Goal: Task Accomplishment & Management: Complete application form

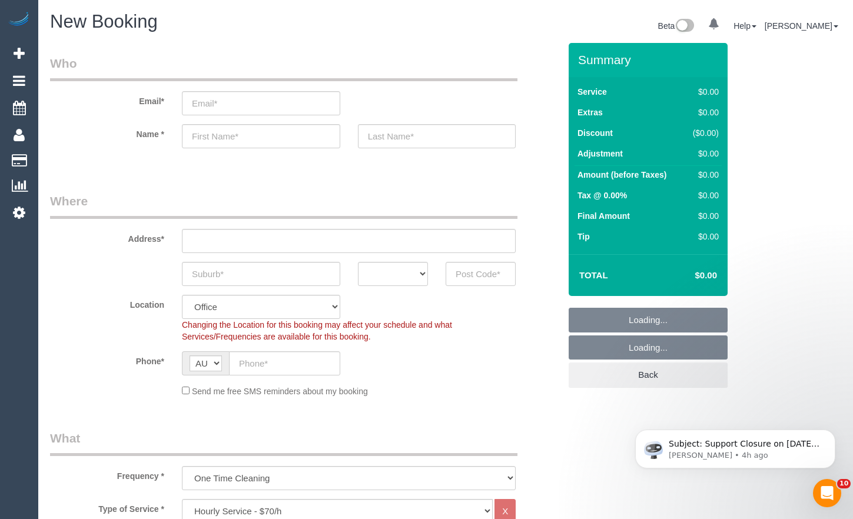
select select "object:10360"
click at [289, 271] on input "text" at bounding box center [261, 274] width 158 height 24
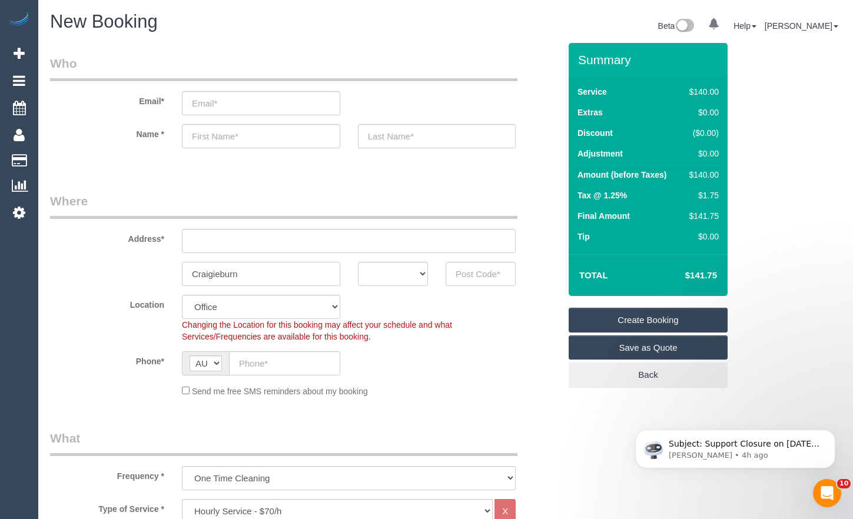
type input "Craigieburn"
drag, startPoint x: 394, startPoint y: 278, endPoint x: 397, endPoint y: 286, distance: 8.2
click at [394, 280] on select "ACT [GEOGRAPHIC_DATA] NT [GEOGRAPHIC_DATA] SA TAS [GEOGRAPHIC_DATA] [GEOGRAPHIC…" at bounding box center [393, 274] width 70 height 24
click at [358, 262] on select "ACT [GEOGRAPHIC_DATA] NT [GEOGRAPHIC_DATA] SA TAS [GEOGRAPHIC_DATA] [GEOGRAPHIC…" at bounding box center [393, 274] width 70 height 24
click at [386, 283] on select "ACT [GEOGRAPHIC_DATA] NT [GEOGRAPHIC_DATA] SA TAS [GEOGRAPHIC_DATA] [GEOGRAPHIC…" at bounding box center [393, 274] width 70 height 24
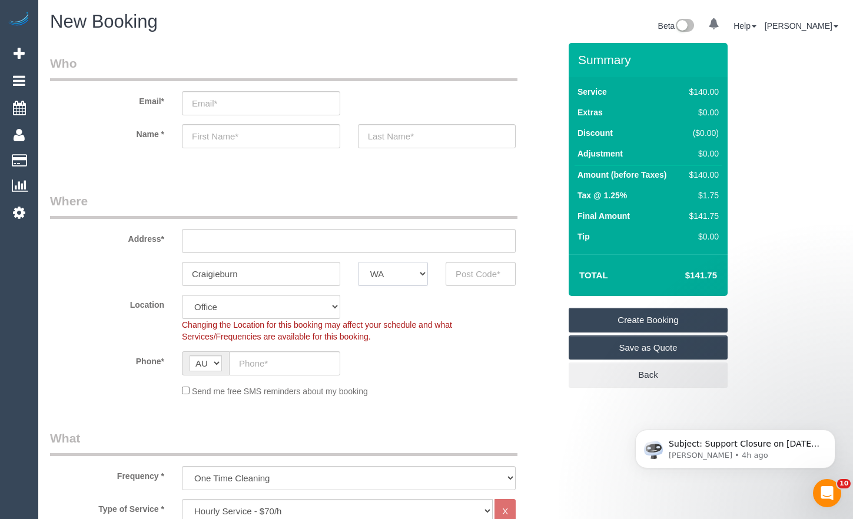
select select "VIC"
click at [358, 262] on select "ACT [GEOGRAPHIC_DATA] NT [GEOGRAPHIC_DATA] SA TAS [GEOGRAPHIC_DATA] [GEOGRAPHIC…" at bounding box center [393, 274] width 70 height 24
click at [320, 242] on input "text" at bounding box center [349, 241] width 334 height 24
type input "1"
drag, startPoint x: 246, startPoint y: 270, endPoint x: 109, endPoint y: 247, distance: 138.6
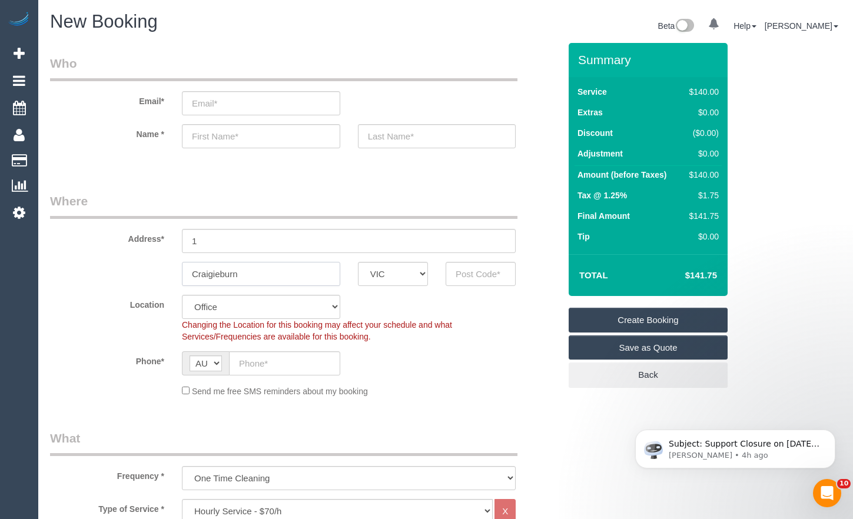
click at [99, 252] on sui-booking-address "Address* 1 [GEOGRAPHIC_DATA] ACT [GEOGRAPHIC_DATA] NT [GEOGRAPHIC_DATA] SA TAS …" at bounding box center [305, 240] width 510 height 94
click at [483, 268] on input "text" at bounding box center [481, 274] width 70 height 24
click at [489, 272] on input "text" at bounding box center [481, 274] width 70 height 24
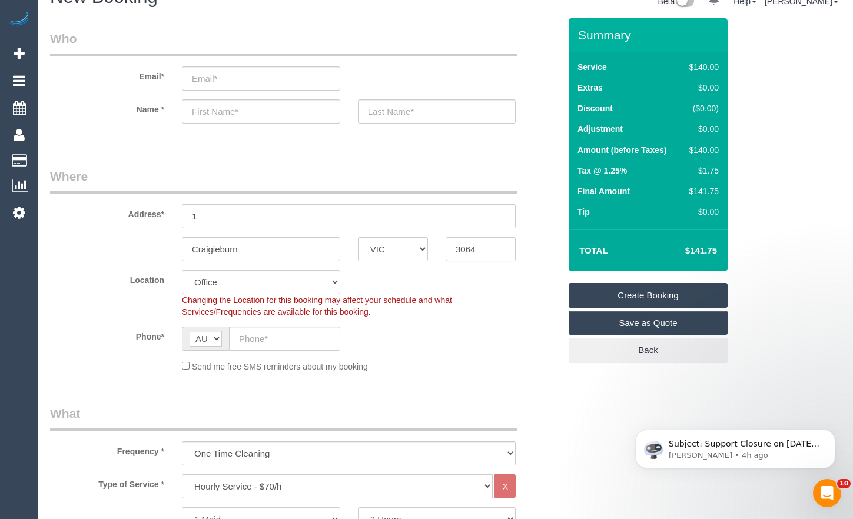
scroll to position [59, 0]
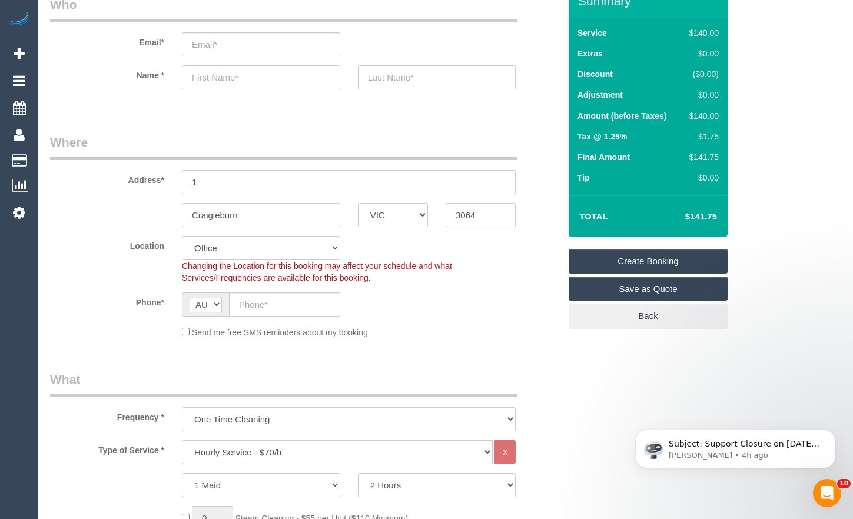
type input "3064"
click at [277, 306] on input "text" at bounding box center [284, 305] width 111 height 24
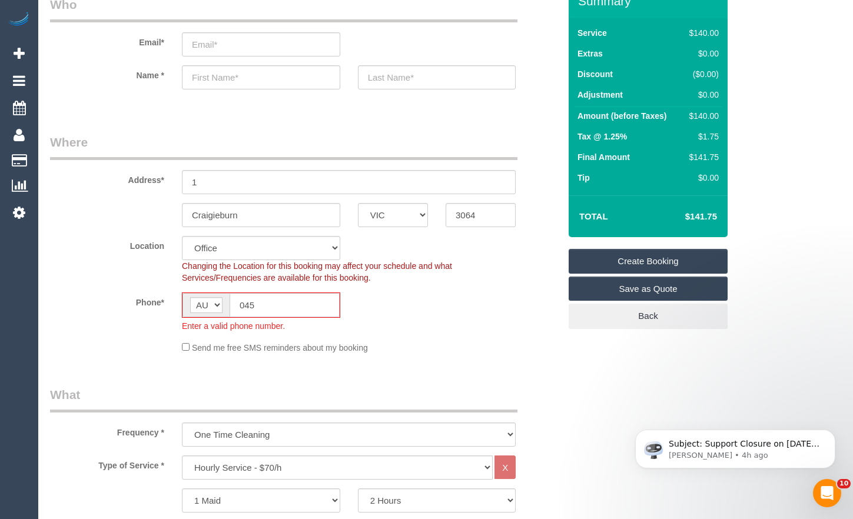
type input "0451"
select select "63"
type input "0451 930"
select select "object:10365"
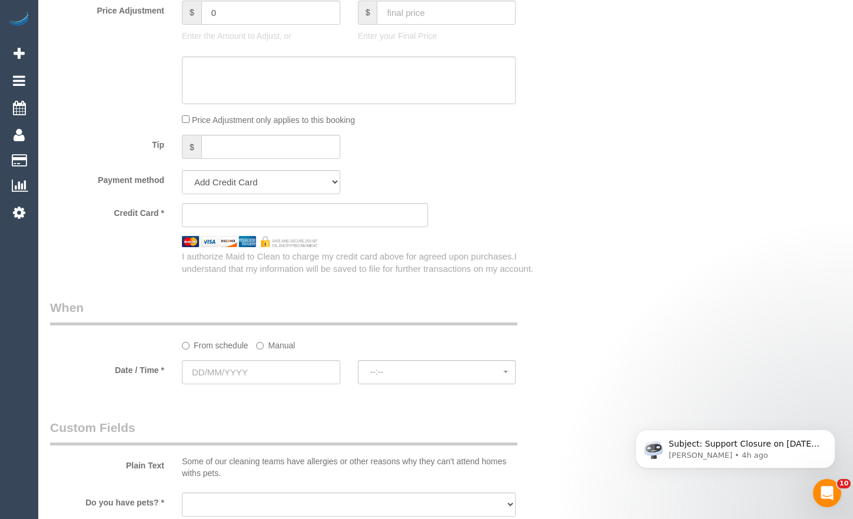
scroll to position [1060, 0]
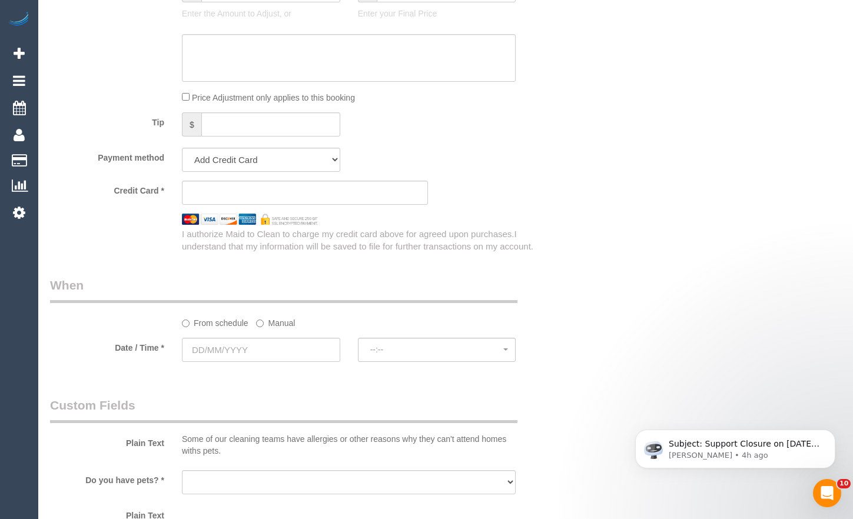
type input "0451 930 838"
click at [284, 356] on input "text" at bounding box center [261, 350] width 158 height 24
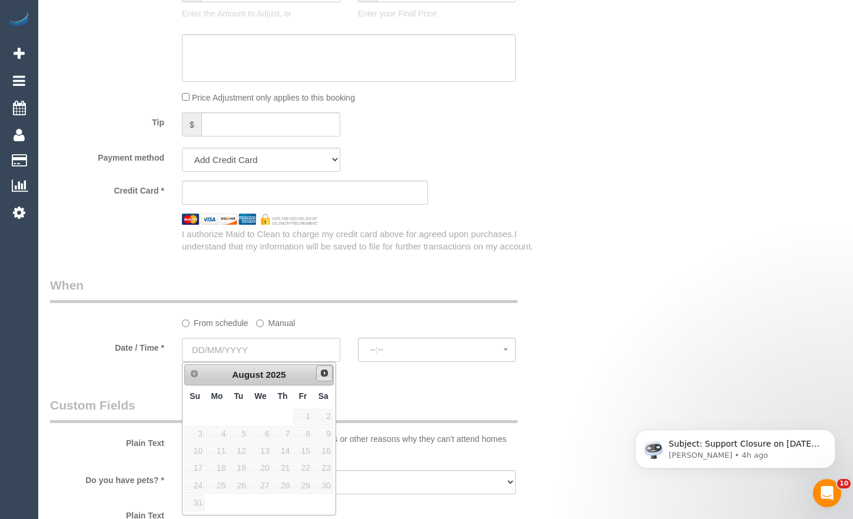
click at [320, 374] on span "Next" at bounding box center [324, 373] width 9 height 9
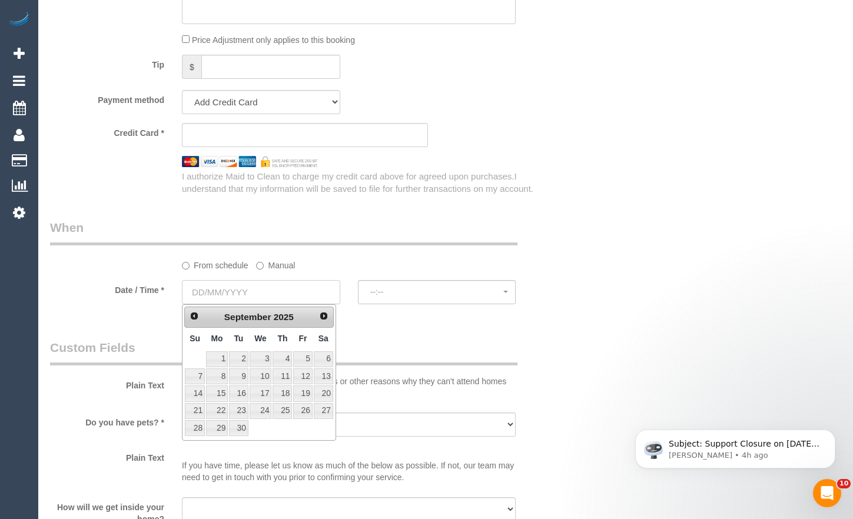
scroll to position [1119, 0]
click at [218, 356] on link "1" at bounding box center [217, 358] width 22 height 16
type input "[DATE]"
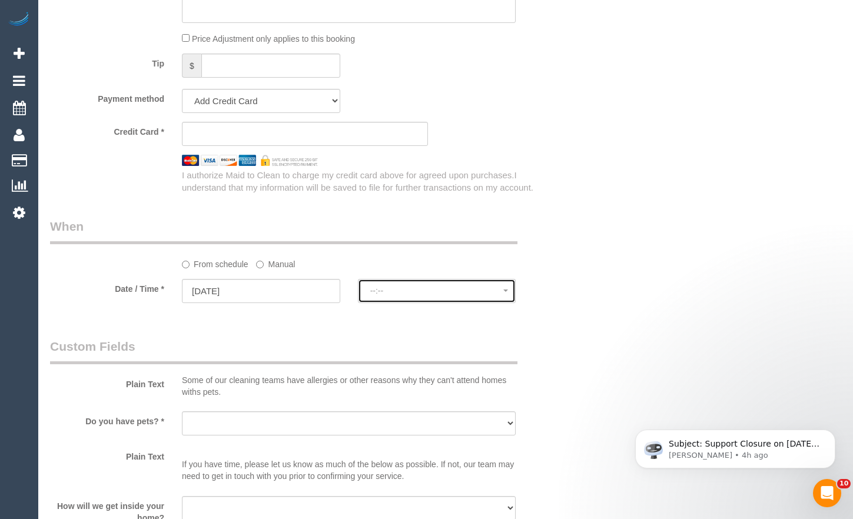
click at [430, 300] on button "--:--" at bounding box center [437, 291] width 158 height 24
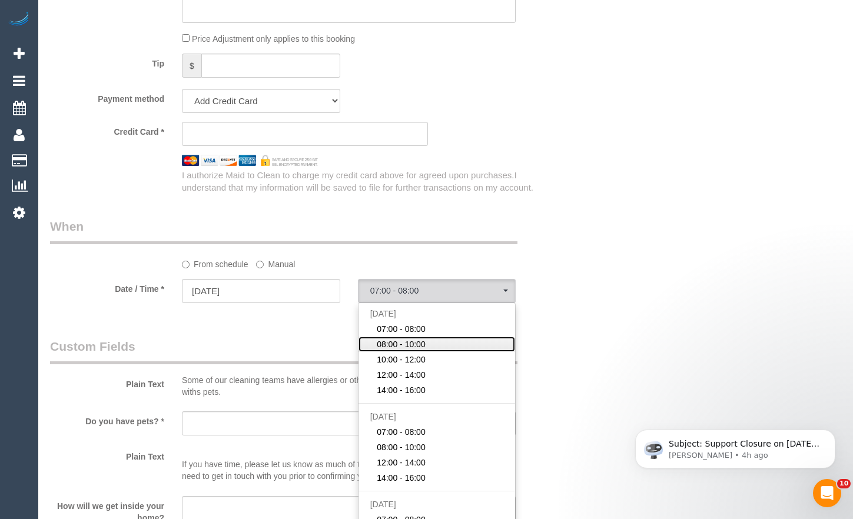
click at [423, 343] on span "08:00 - 10:00" at bounding box center [401, 345] width 49 height 12
select select "spot89"
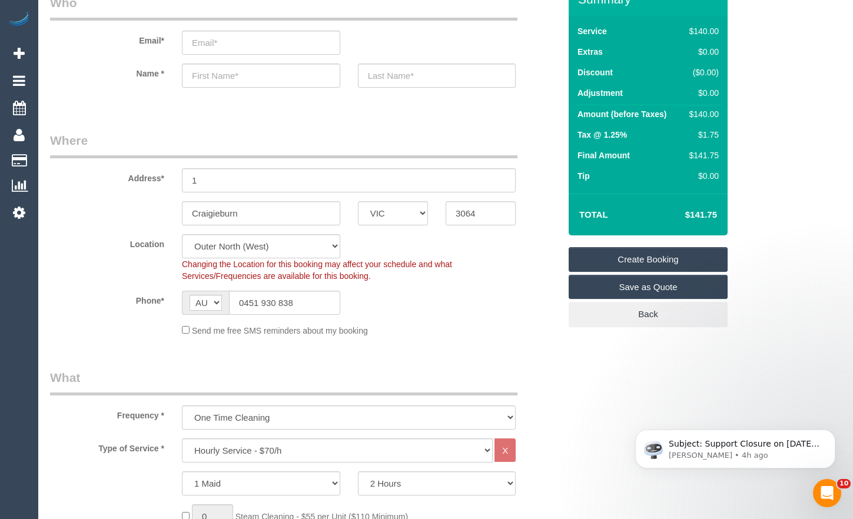
scroll to position [0, 0]
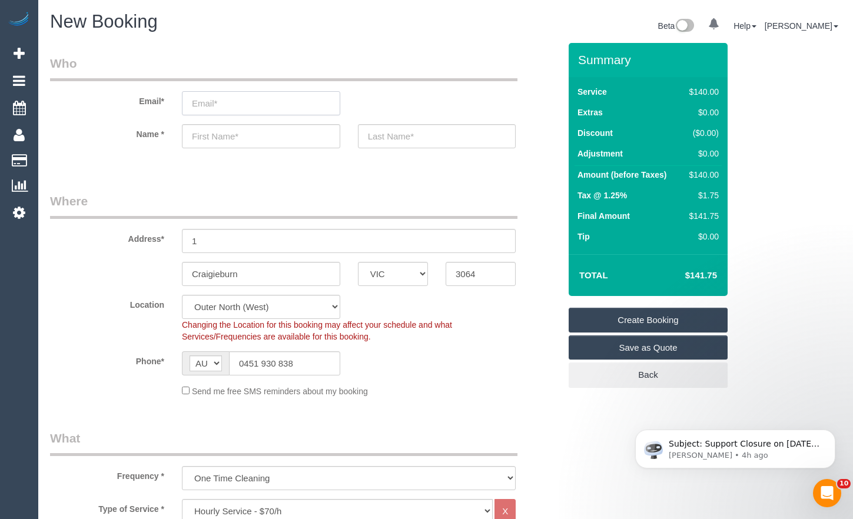
click at [267, 110] on input "email" at bounding box center [261, 103] width 158 height 24
type input "[EMAIL_ADDRESS][PERSON_NAME][DOMAIN_NAME]"
drag, startPoint x: 258, startPoint y: 135, endPoint x: 231, endPoint y: 144, distance: 28.5
click at [258, 135] on input "text" at bounding box center [261, 136] width 158 height 24
type input "[PERSON_NAME]"
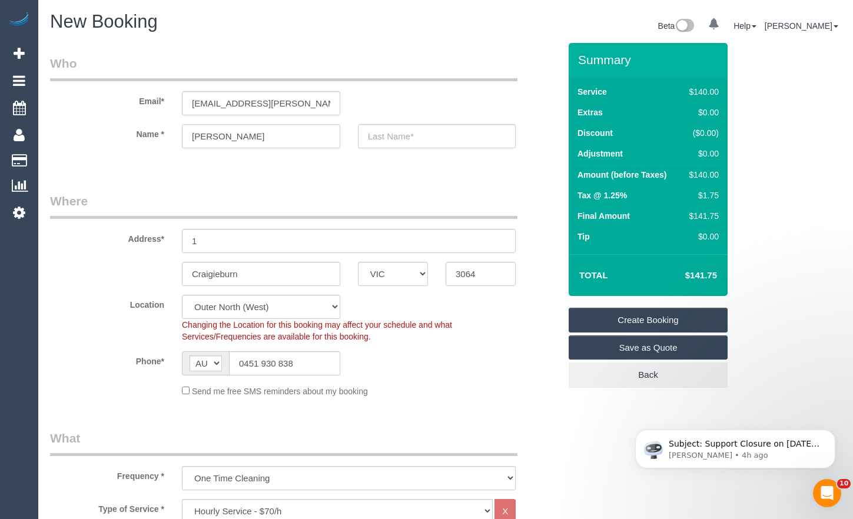
click at [304, 129] on input "[PERSON_NAME]" at bounding box center [261, 136] width 158 height 24
select select "spot113"
type input "[PERSON_NAME]"
click at [380, 129] on input "text" at bounding box center [437, 136] width 158 height 24
type input "[PERSON_NAME]"
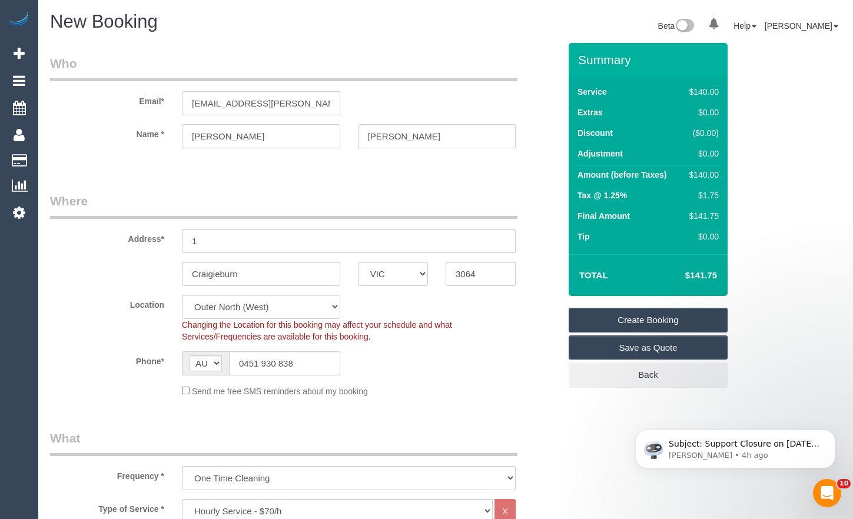
click at [238, 132] on input "[PERSON_NAME]" at bounding box center [261, 136] width 158 height 24
type input "[PERSON_NAME]"
drag, startPoint x: 244, startPoint y: 244, endPoint x: 133, endPoint y: 234, distance: 111.7
click at [133, 234] on div "Address* 1" at bounding box center [305, 223] width 528 height 61
drag, startPoint x: 273, startPoint y: 244, endPoint x: 103, endPoint y: 221, distance: 171.6
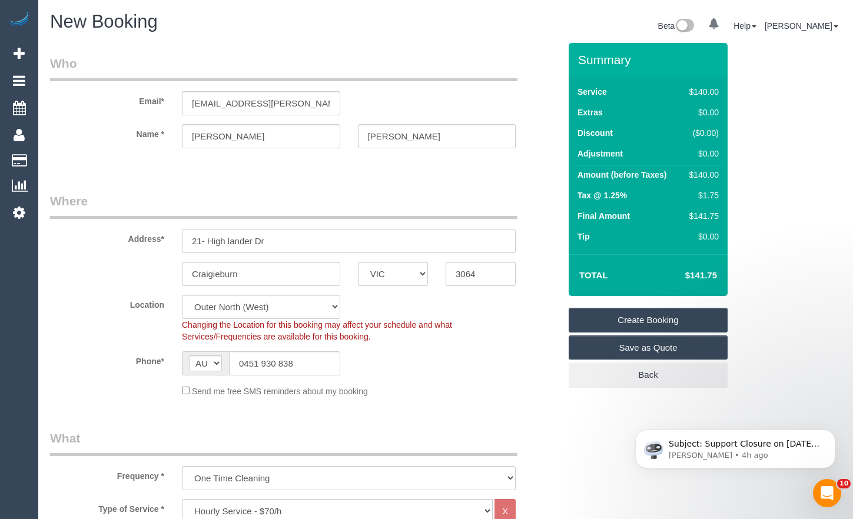
click at [103, 221] on div "Address* 21- High lander Dr" at bounding box center [305, 223] width 528 height 61
click at [227, 238] on input "21- High lander Dr" at bounding box center [349, 241] width 334 height 24
click at [226, 243] on input "21- High lander Dr" at bounding box center [349, 241] width 334 height 24
click at [228, 241] on input "21- High lander Dr" at bounding box center [349, 241] width 334 height 24
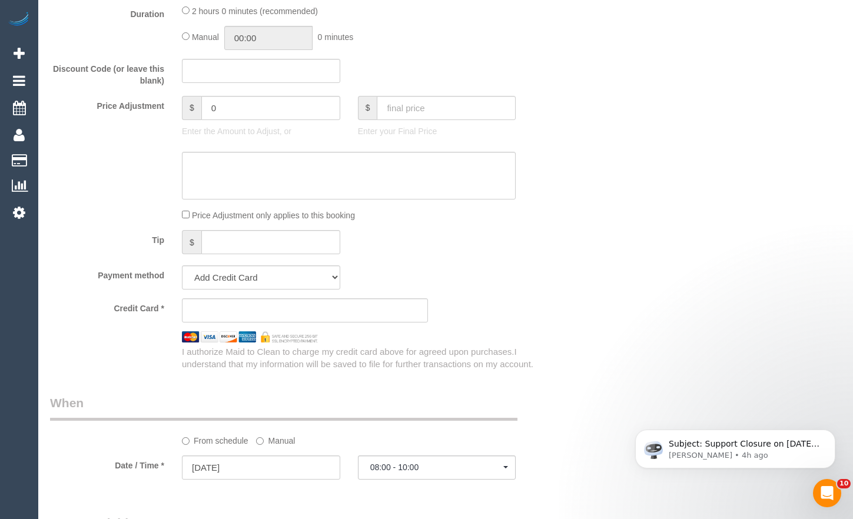
scroll to position [1237, 0]
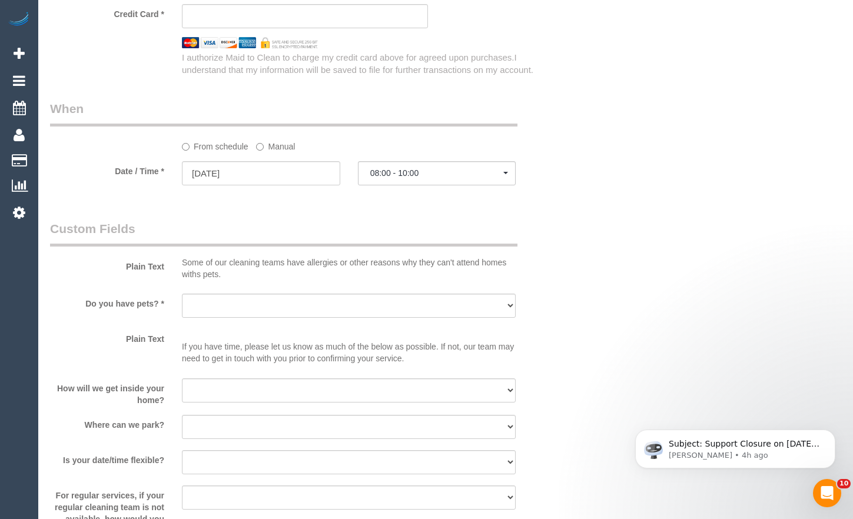
type input "21- Highlander Dr"
click at [336, 313] on select "Yes - Cats Yes - Dogs No pets Yes - Dogs and Cats Yes - Other" at bounding box center [349, 306] width 334 height 24
select select "number:28"
click at [182, 294] on select "Yes - Cats Yes - Dogs No pets Yes - Dogs and Cats Yes - Other" at bounding box center [349, 306] width 334 height 24
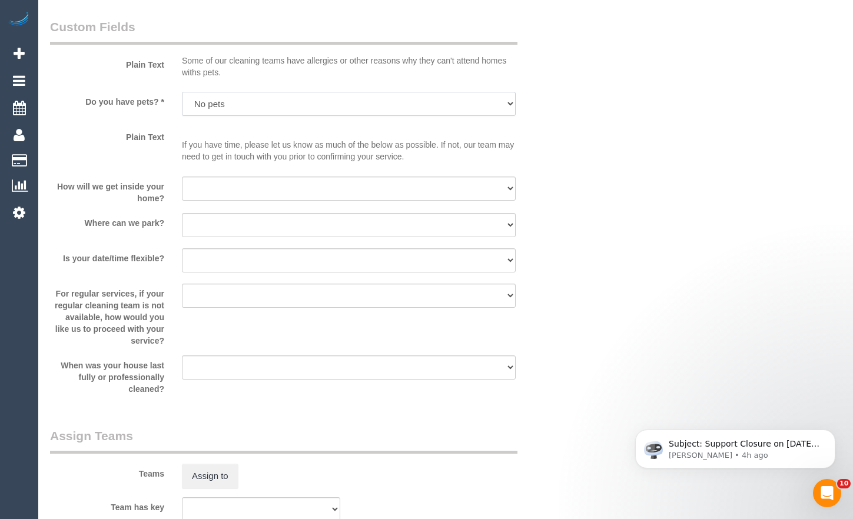
scroll to position [1472, 0]
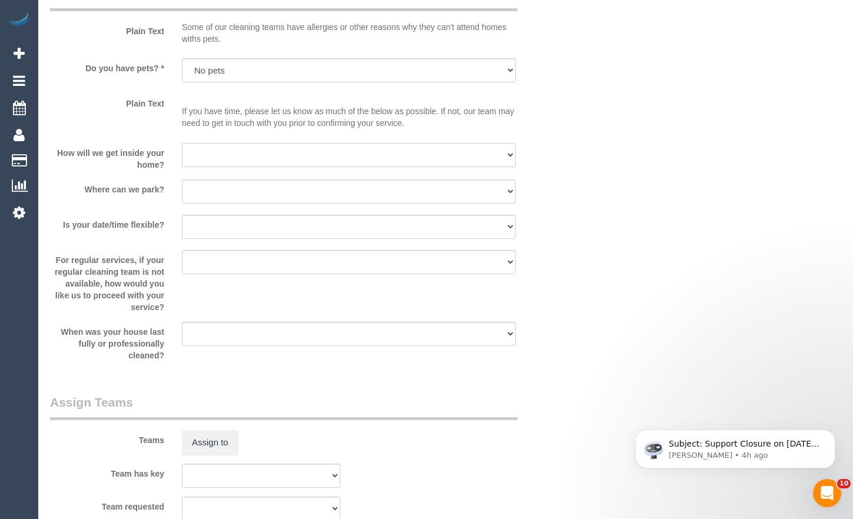
click at [284, 160] on select "I will be home Key will be left (please provide details below) Lock box/Access …" at bounding box center [349, 155] width 334 height 24
select select "number:14"
click at [182, 143] on select "I will be home Key will be left (please provide details below) Lock box/Access …" at bounding box center [349, 155] width 334 height 24
click at [276, 195] on select "I will provide parking on-site Free street parking Paid street parking (cost wi…" at bounding box center [349, 192] width 334 height 24
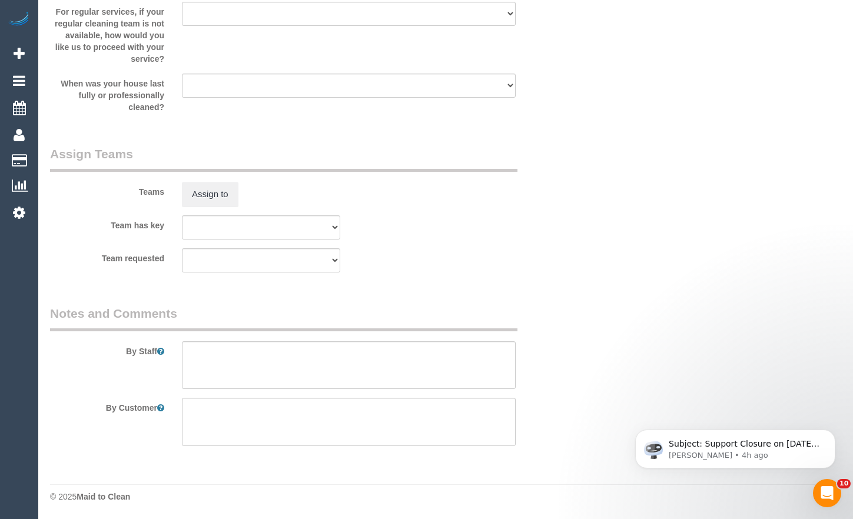
scroll to position [1721, 0]
click at [266, 357] on textarea at bounding box center [349, 365] width 334 height 48
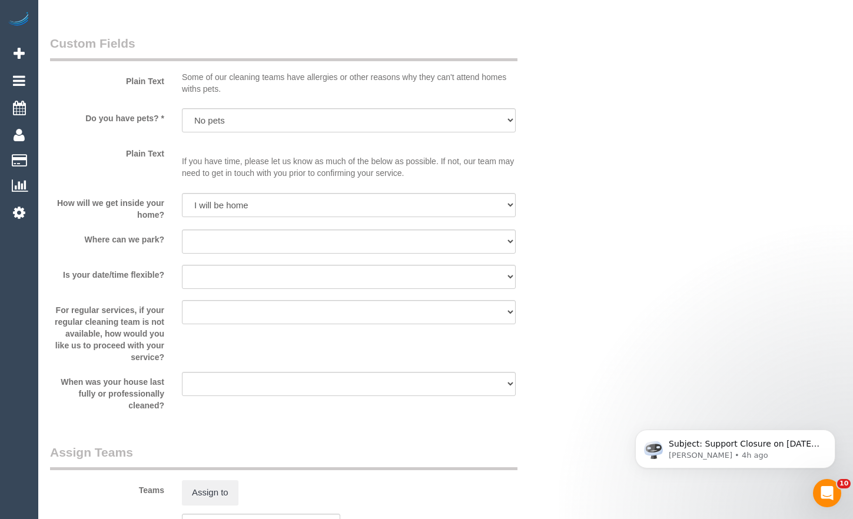
scroll to position [1427, 0]
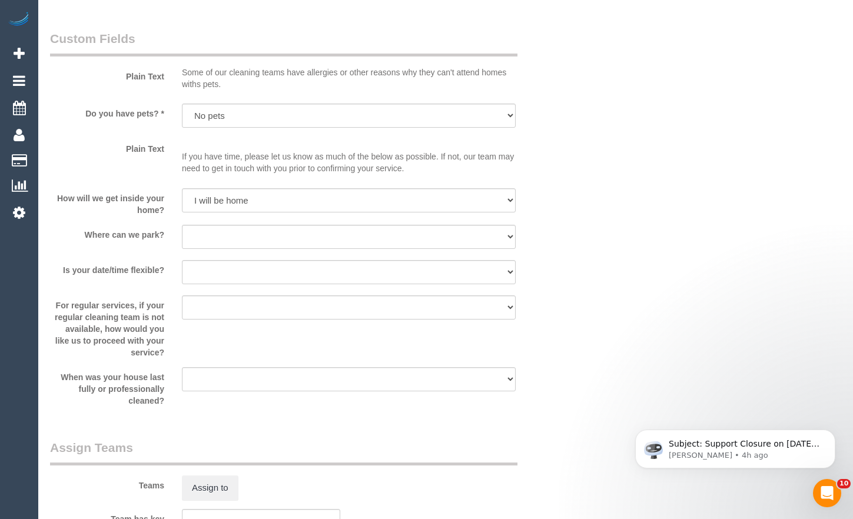
type textarea "Cleaning 2 bathrooms"
click at [240, 214] on div at bounding box center [349, 214] width 334 height 2
click at [237, 221] on sui-booking-custom-fields "Plain Text Some of our cleaning teams have allergies or other reasons why they …" at bounding box center [305, 218] width 510 height 377
click at [248, 238] on select "I will provide parking on-site Free street parking Paid street parking (cost wi…" at bounding box center [349, 237] width 334 height 24
select select "number:18"
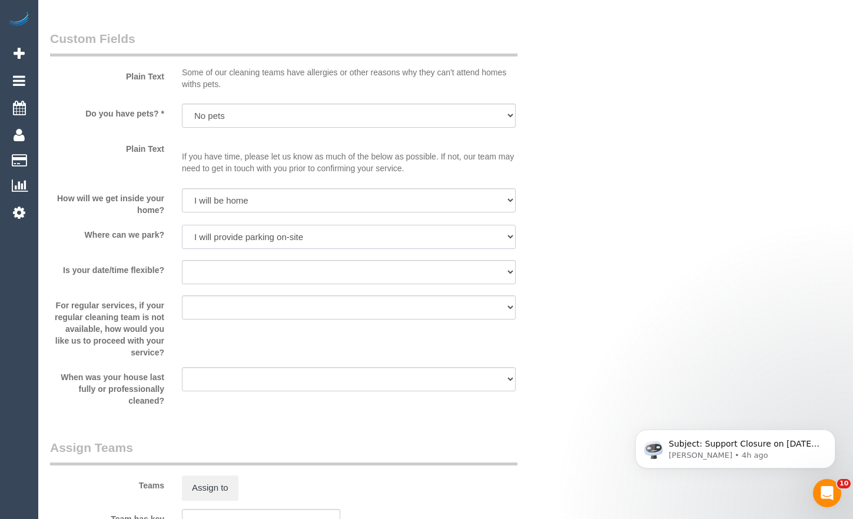
click at [182, 225] on select "I will provide parking on-site Free street parking Paid street parking (cost wi…" at bounding box center [349, 237] width 334 height 24
click at [314, 270] on select "Yes - date and time Yes - date but not time Yes - time but not date No - No fle…" at bounding box center [349, 272] width 334 height 24
select select "number:24"
click at [182, 260] on select "Yes - date and time Yes - date but not time Yes - time but not date No - No fle…" at bounding box center [349, 272] width 334 height 24
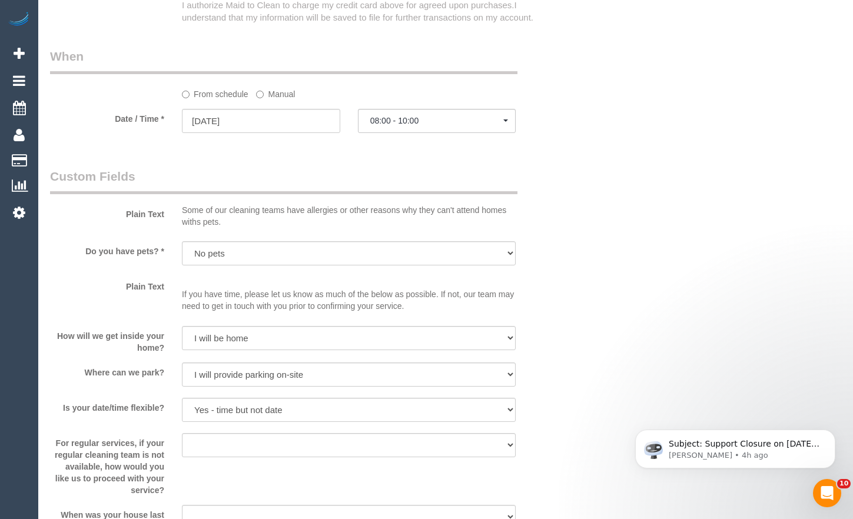
scroll to position [1015, 0]
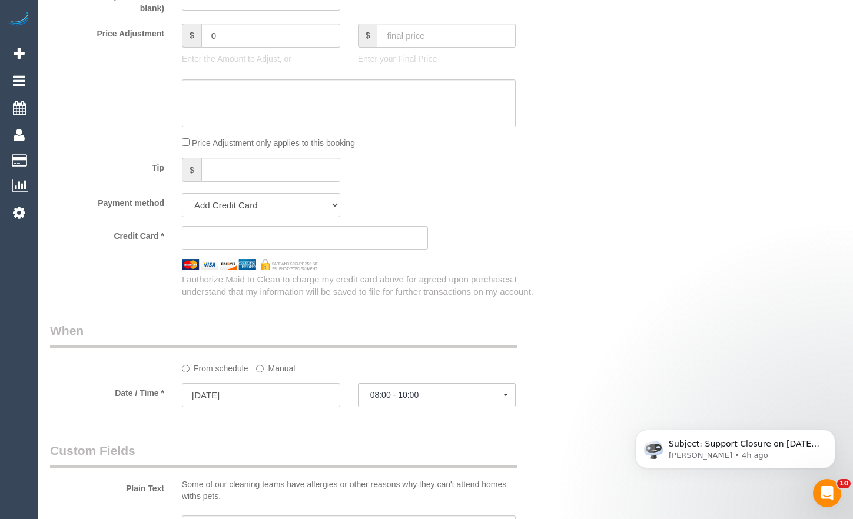
click at [839, 380] on div "Who Email* [EMAIL_ADDRESS][PERSON_NAME][DOMAIN_NAME] Name * [PERSON_NAME] Where…" at bounding box center [445, 106] width 791 height 2157
click at [482, 147] on div "Price Adjustment only applies to this booking" at bounding box center [349, 142] width 352 height 13
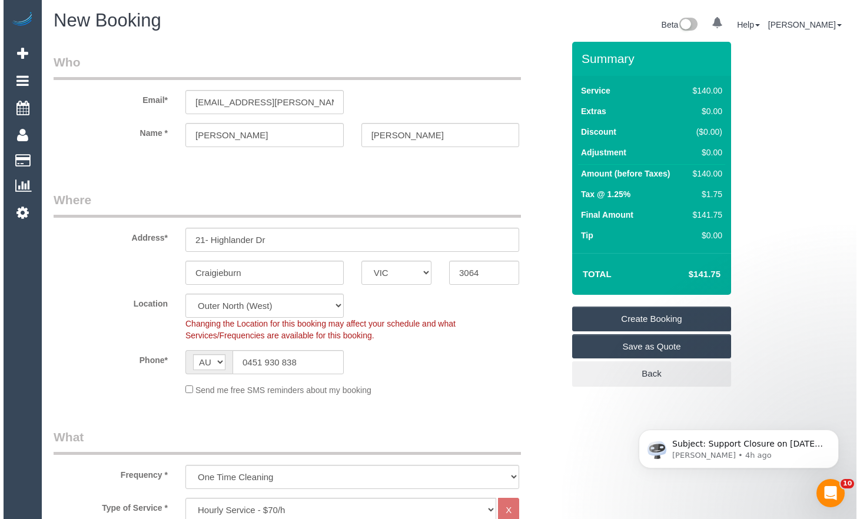
scroll to position [0, 0]
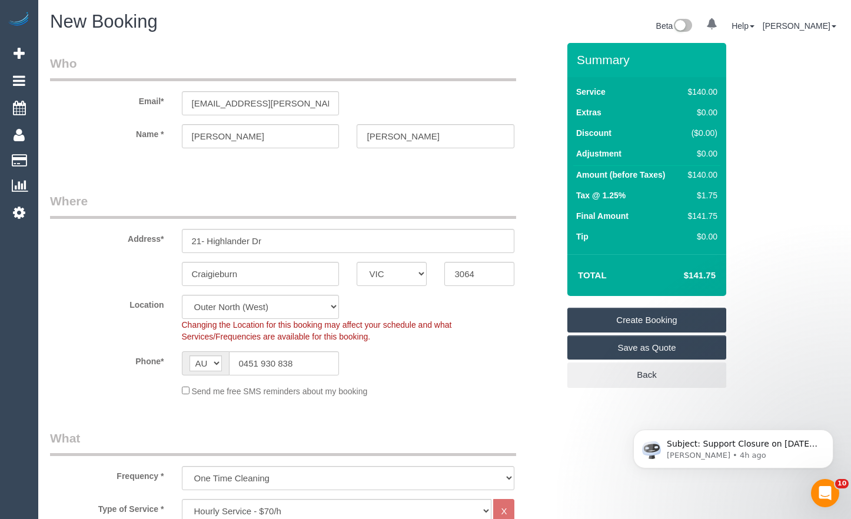
click at [680, 340] on link "Save as Quote" at bounding box center [647, 348] width 159 height 25
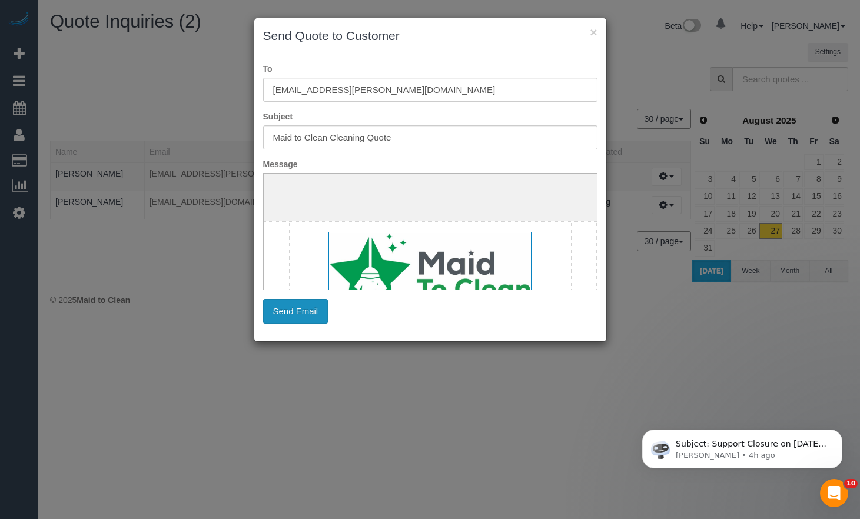
click at [305, 316] on button "Send Email" at bounding box center [295, 311] width 65 height 25
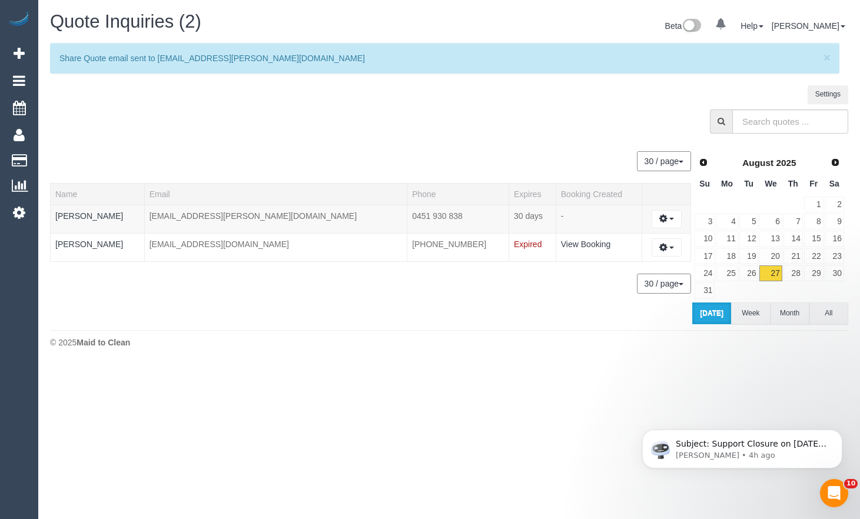
click at [434, 354] on div "Quote Inquiries (2) Beta 0 Your Notifications You have 0 alerts Help Help Docs …" at bounding box center [449, 183] width 822 height 366
drag, startPoint x: 273, startPoint y: 358, endPoint x: 251, endPoint y: 347, distance: 24.0
click at [267, 357] on div "Quote Inquiries (2) Beta 0 Your Notifications You have 0 alerts Help Help Docs …" at bounding box center [449, 183] width 822 height 366
click html "Subject: Support Closure on [DATE] Hey Everyone: Automaid Support will be close…"
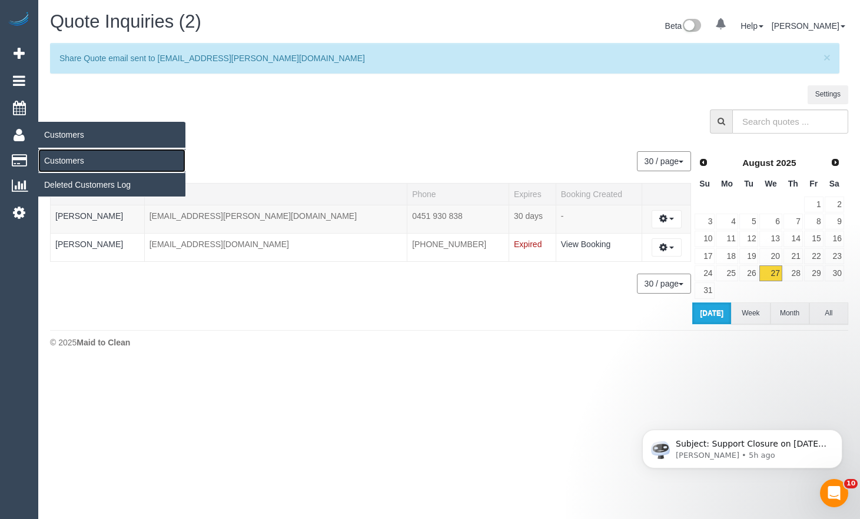
drag, startPoint x: 62, startPoint y: 157, endPoint x: 148, endPoint y: 158, distance: 86.0
click at [63, 158] on link "Customers" at bounding box center [111, 161] width 147 height 24
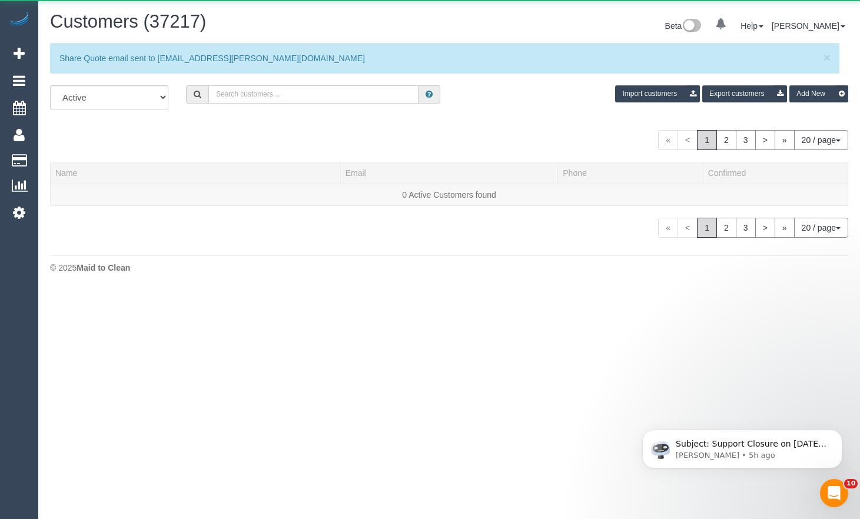
click at [303, 88] on input "text" at bounding box center [313, 94] width 210 height 18
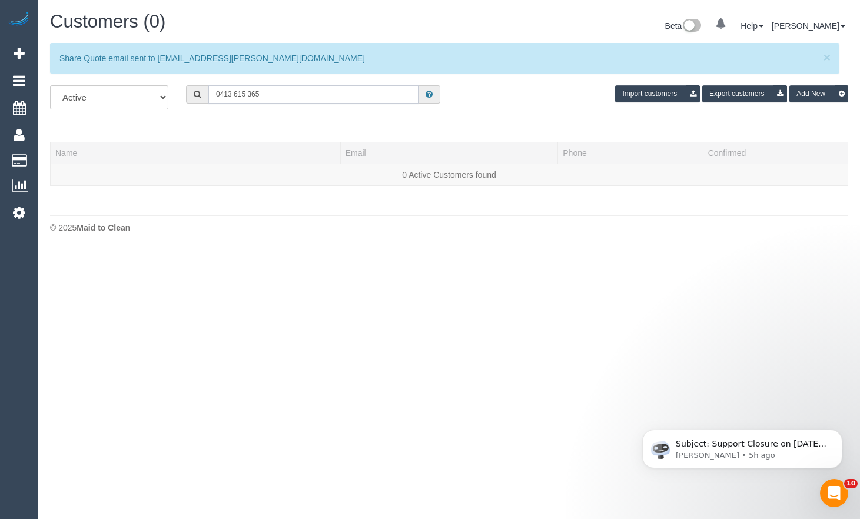
click at [234, 95] on input "0413 615 365" at bounding box center [313, 94] width 210 height 18
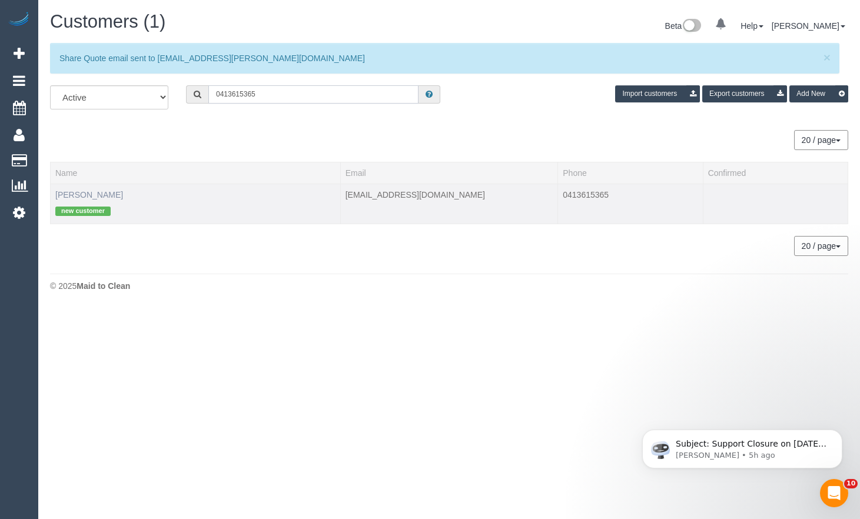
type input "0413615365"
drag, startPoint x: 91, startPoint y: 196, endPoint x: 237, endPoint y: 256, distance: 157.7
click at [91, 196] on link "[PERSON_NAME]" at bounding box center [89, 194] width 68 height 9
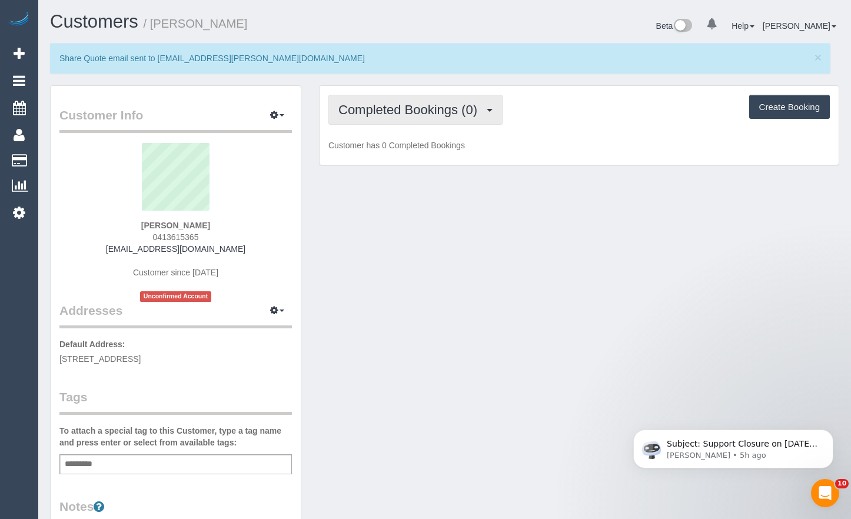
click at [426, 102] on button "Completed Bookings (0)" at bounding box center [416, 110] width 174 height 30
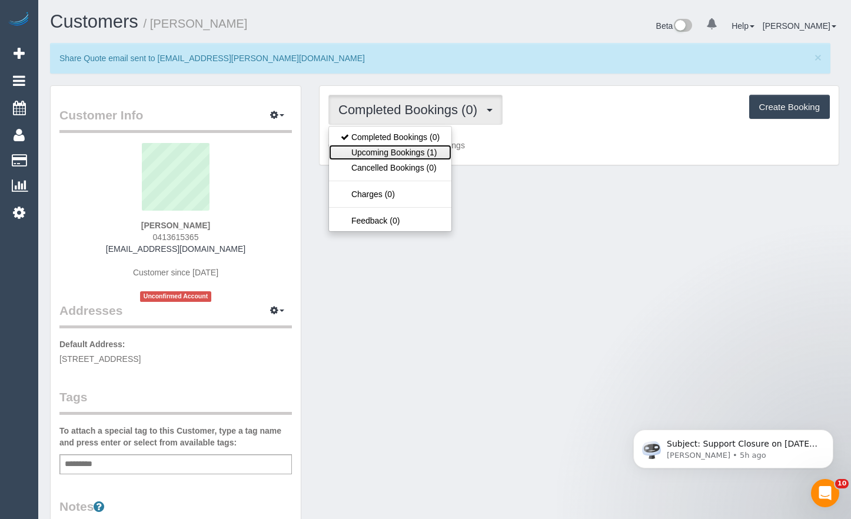
click at [411, 150] on link "Upcoming Bookings (1)" at bounding box center [390, 152] width 122 height 15
